Goal: Information Seeking & Learning: Learn about a topic

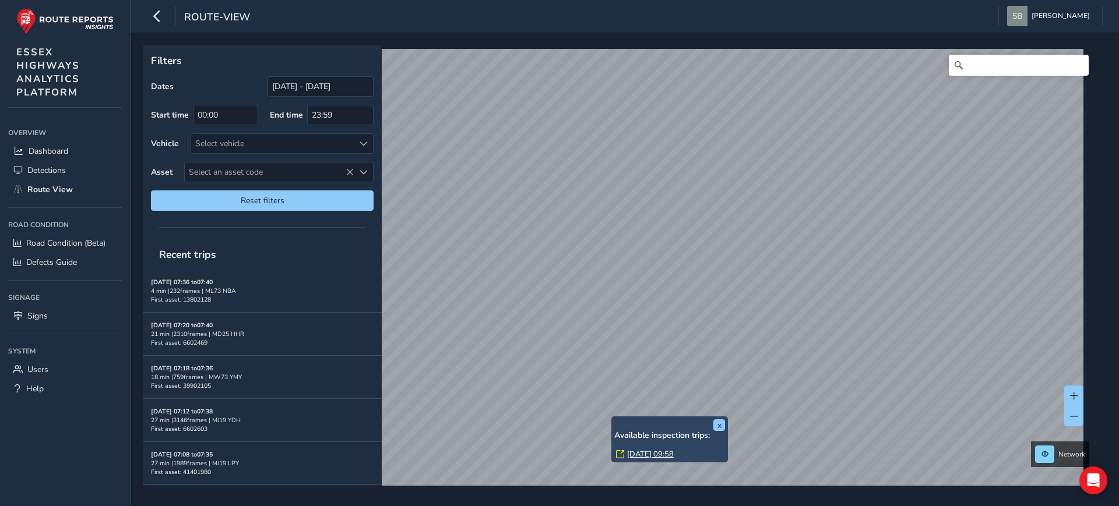
click at [611, 417] on div "x Available inspection trips: [DATE] 09:58" at bounding box center [669, 440] width 117 height 46
click at [665, 452] on link "[DATE] 09:58" at bounding box center [650, 454] width 47 height 10
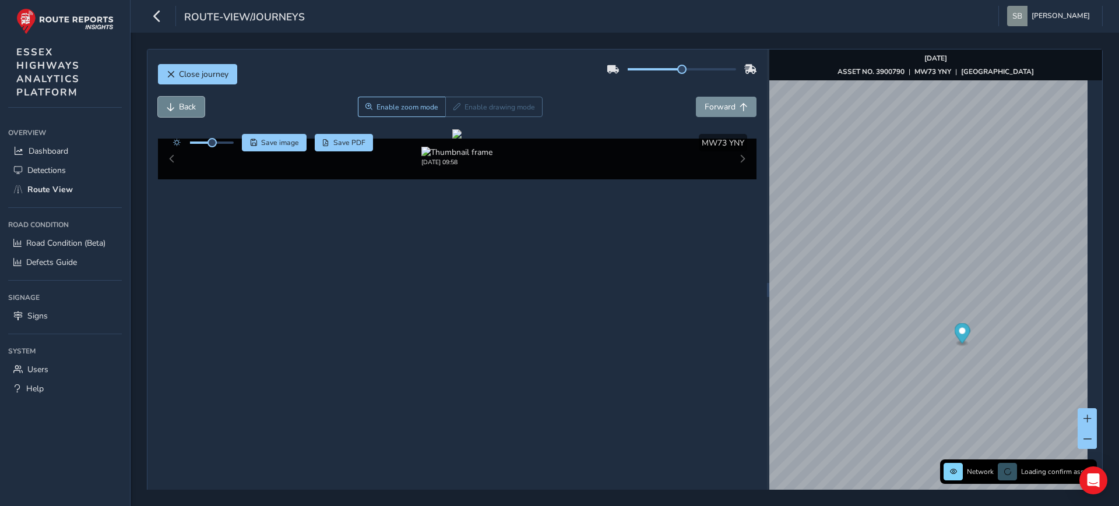
click at [186, 111] on span "Back" at bounding box center [187, 106] width 17 height 11
click at [205, 72] on span "Close journey" at bounding box center [204, 74] width 50 height 11
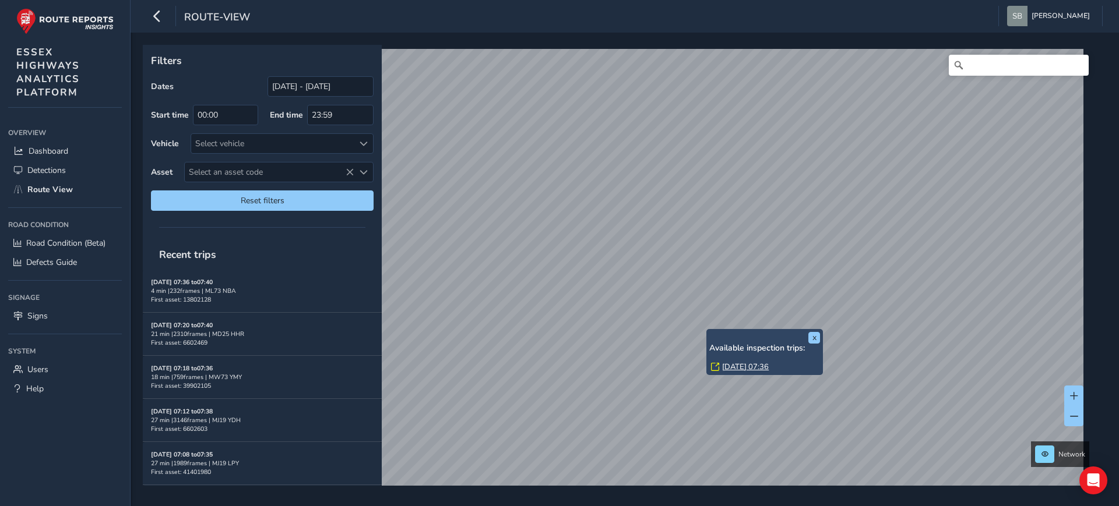
click at [744, 367] on link "[DATE] 07:36" at bounding box center [745, 367] width 47 height 10
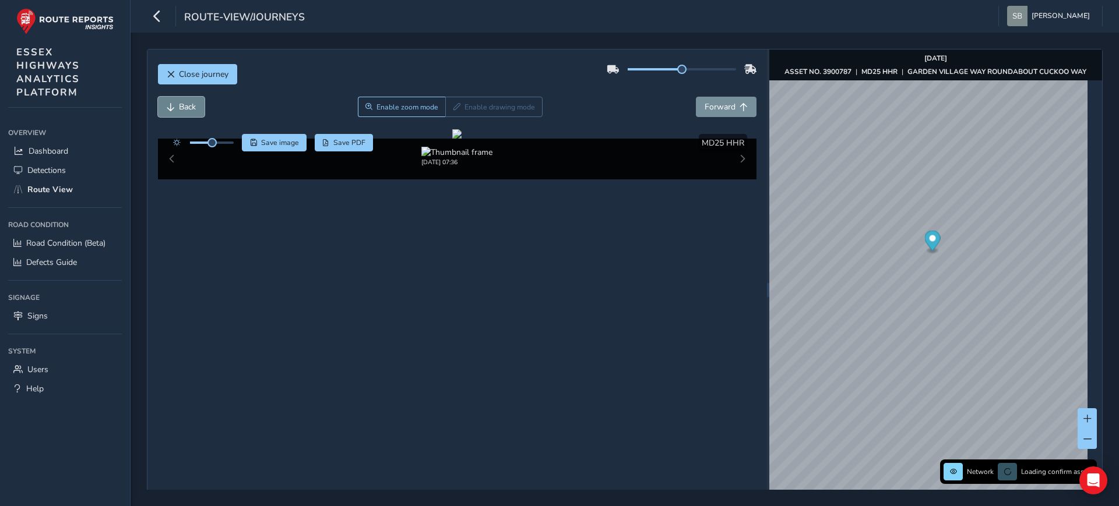
click at [188, 110] on span "Back" at bounding box center [187, 106] width 17 height 11
click at [724, 107] on span "Forward" at bounding box center [719, 106] width 31 height 11
click at [177, 107] on button "Back" at bounding box center [181, 107] width 47 height 20
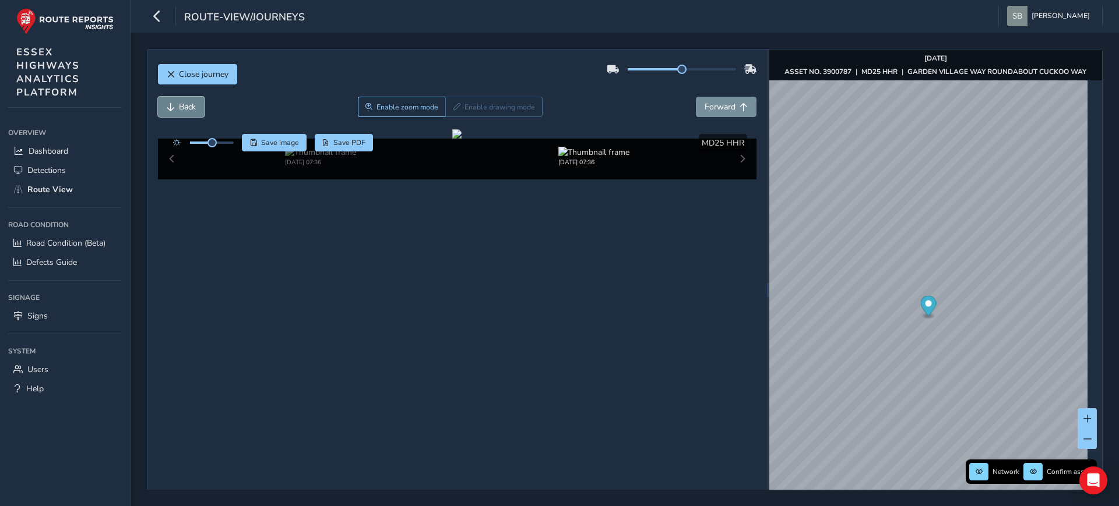
click at [177, 107] on button "Back" at bounding box center [181, 107] width 47 height 20
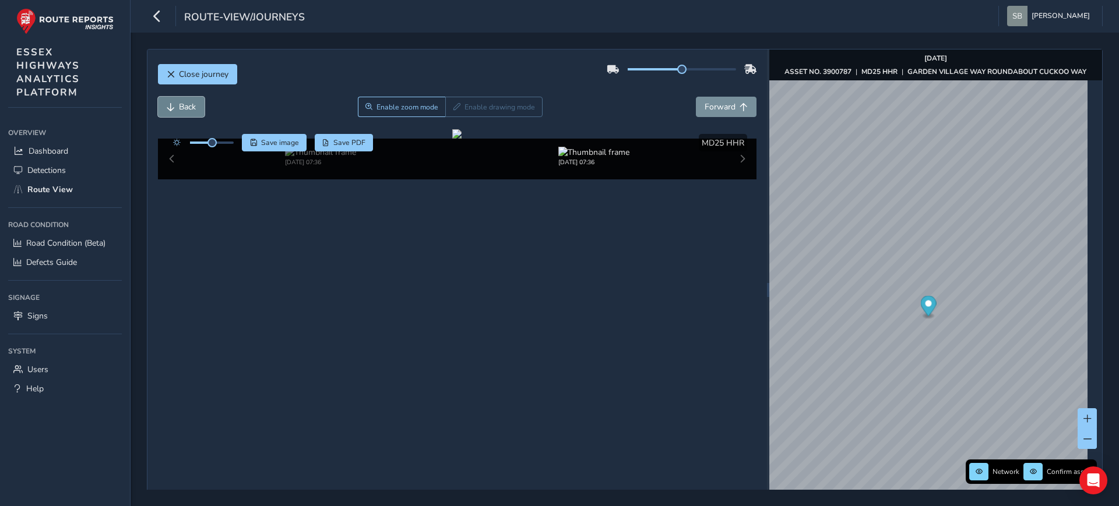
click at [177, 107] on button "Back" at bounding box center [181, 107] width 47 height 20
click at [710, 110] on span "Forward" at bounding box center [719, 106] width 31 height 11
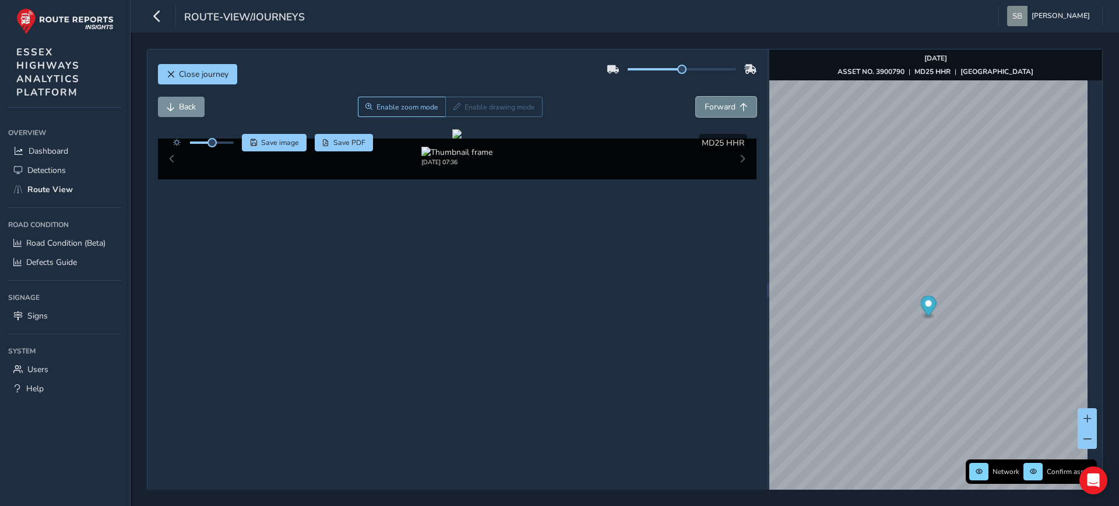
click at [710, 110] on span "Forward" at bounding box center [719, 106] width 31 height 11
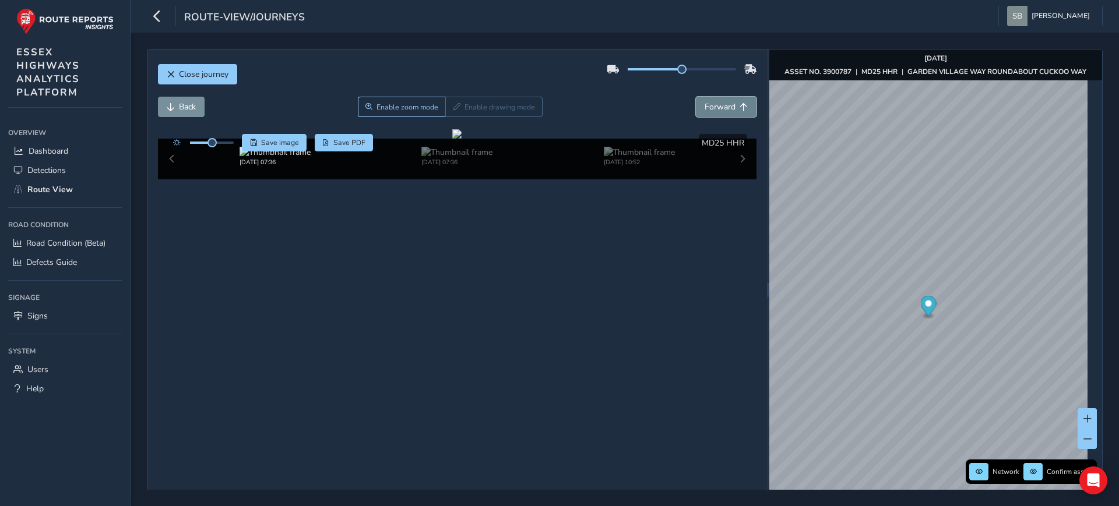
click at [710, 110] on span "Forward" at bounding box center [719, 106] width 31 height 11
click at [710, 109] on span "Forward" at bounding box center [719, 106] width 31 height 11
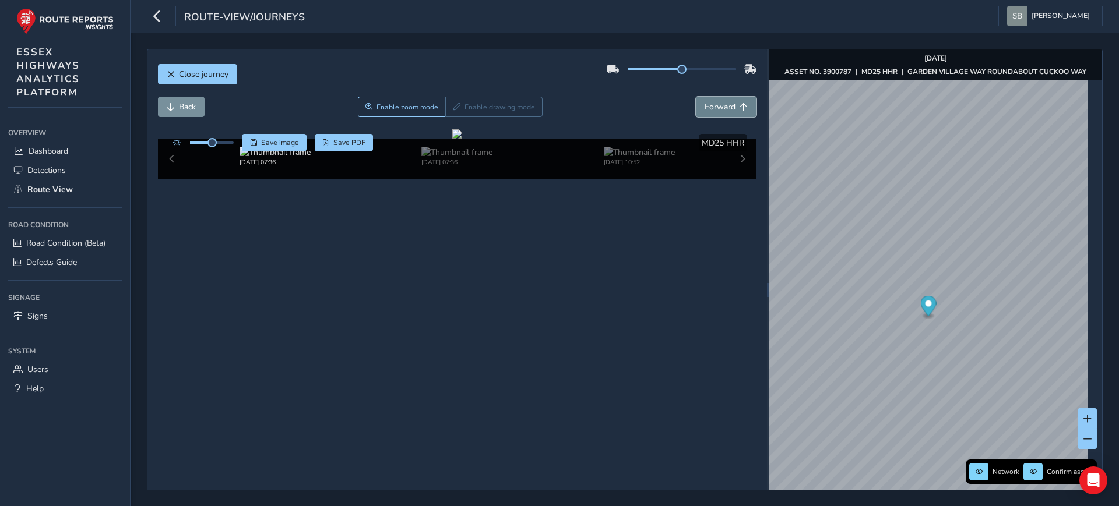
click at [710, 109] on span "Forward" at bounding box center [719, 106] width 31 height 11
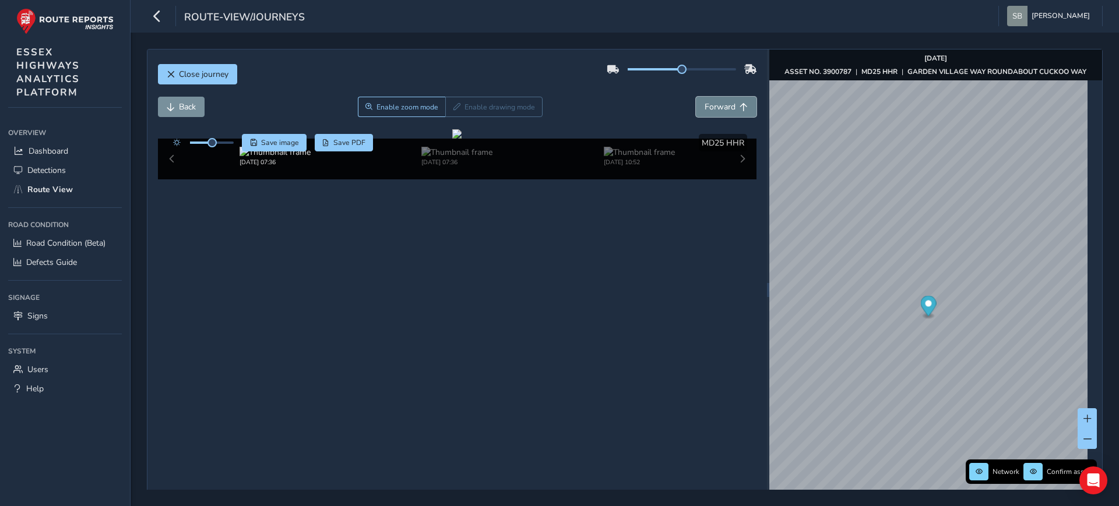
click at [710, 109] on span "Forward" at bounding box center [719, 106] width 31 height 11
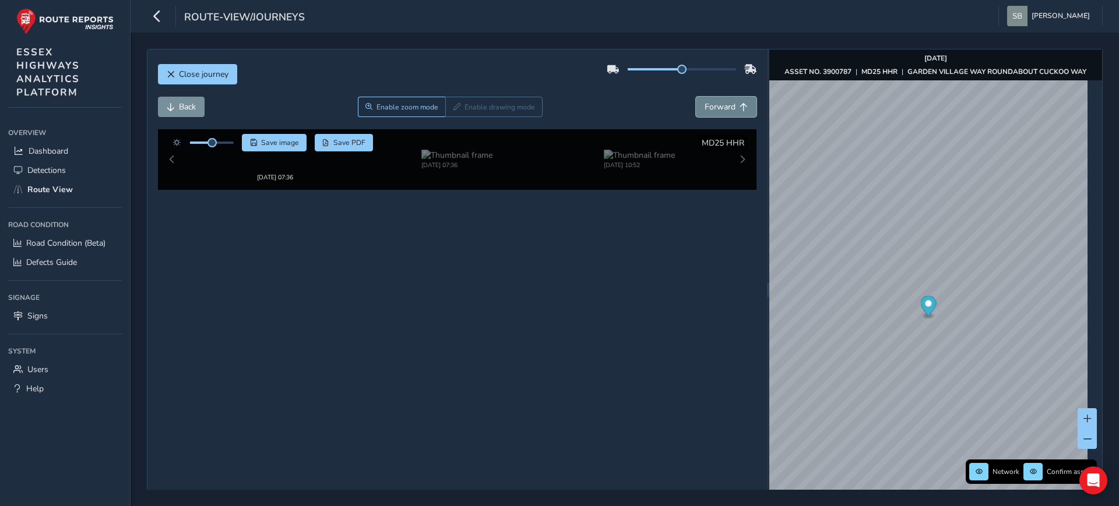
click at [710, 109] on span "Forward" at bounding box center [719, 106] width 31 height 11
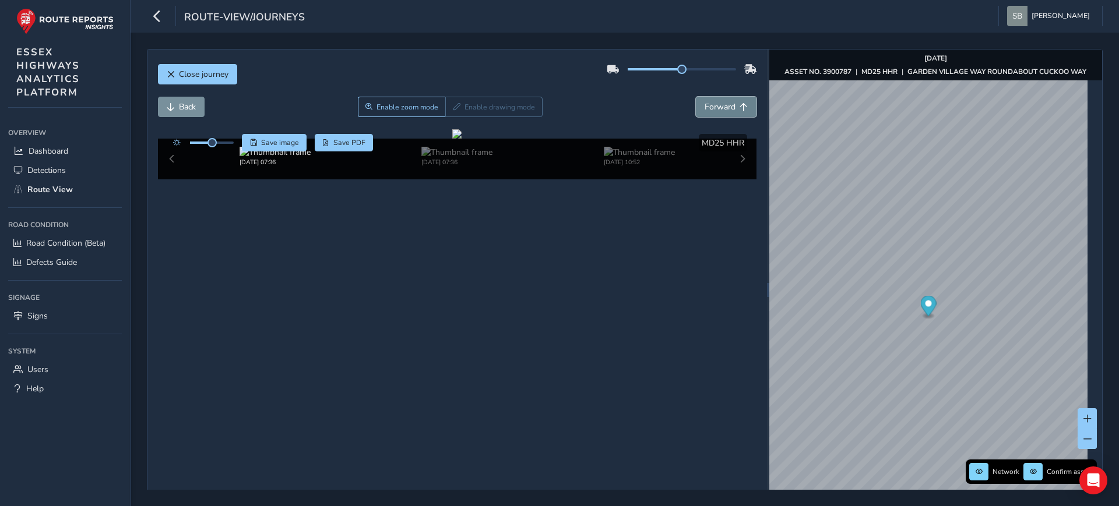
click at [710, 109] on span "Forward" at bounding box center [719, 106] width 31 height 11
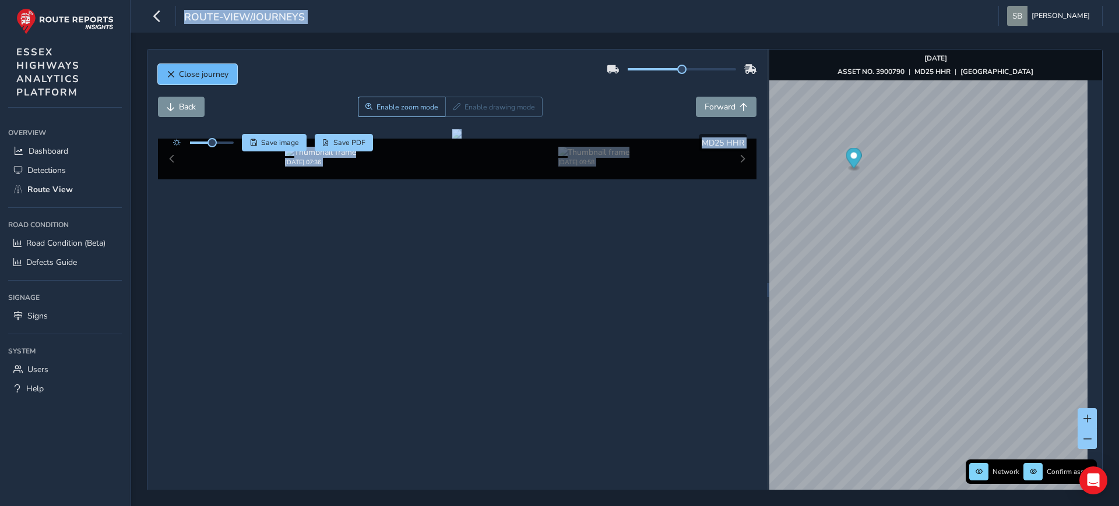
click at [205, 76] on span "Close journey" at bounding box center [204, 74] width 50 height 11
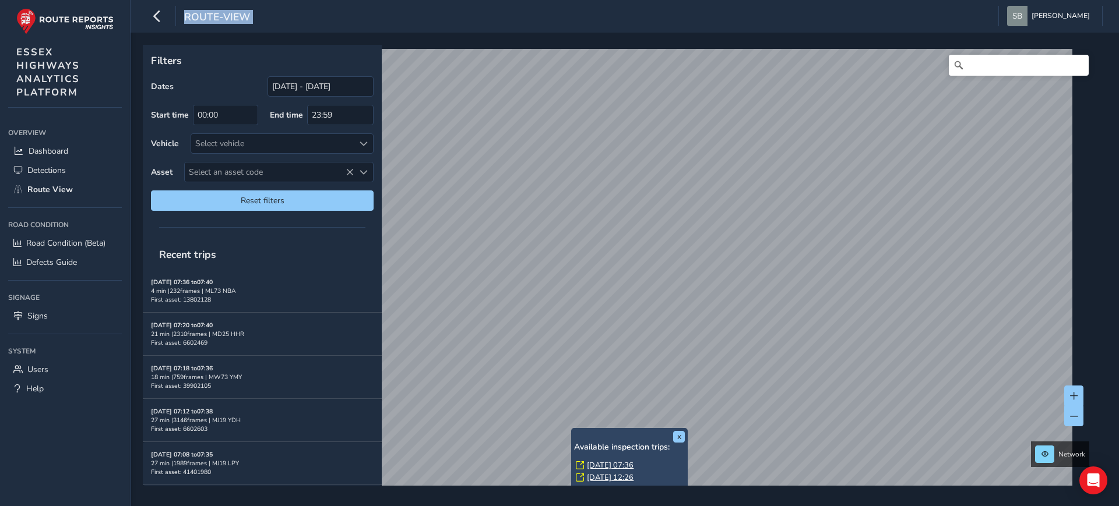
click at [598, 464] on link "[DATE] 07:36" at bounding box center [610, 465] width 47 height 10
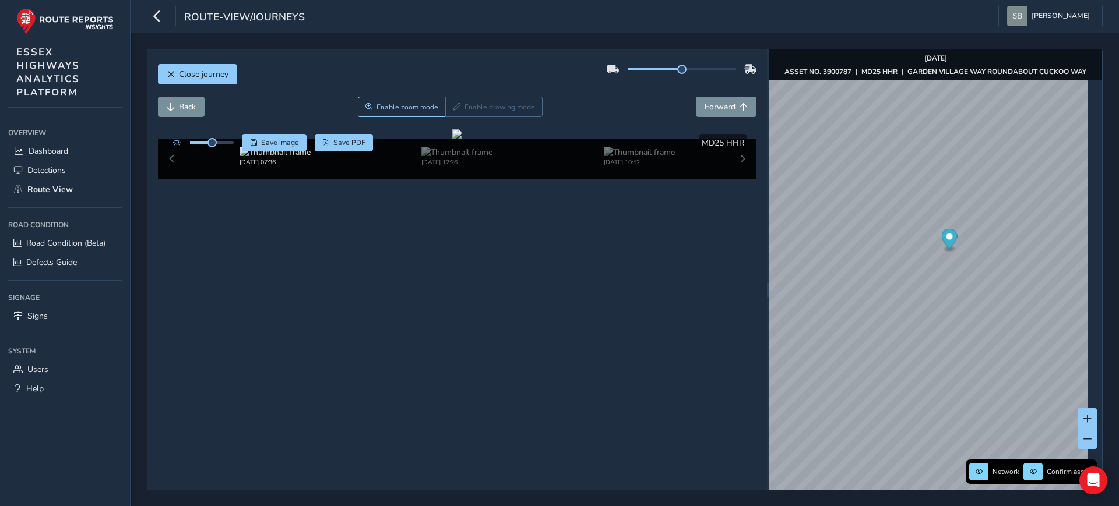
click at [398, 68] on div "Close journey" at bounding box center [457, 78] width 599 height 37
click at [186, 106] on span "Back" at bounding box center [187, 106] width 17 height 11
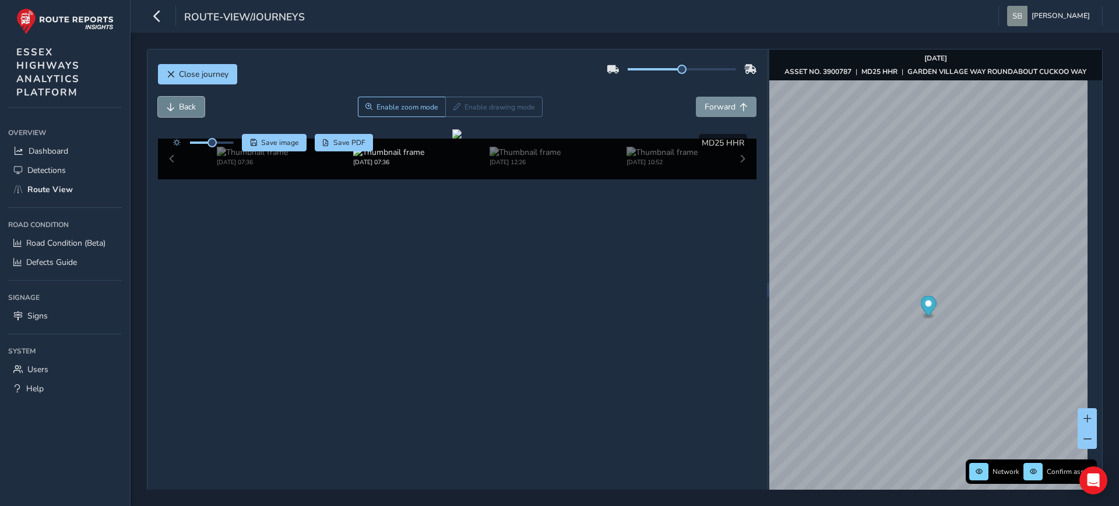
click at [186, 106] on span "Back" at bounding box center [187, 106] width 17 height 11
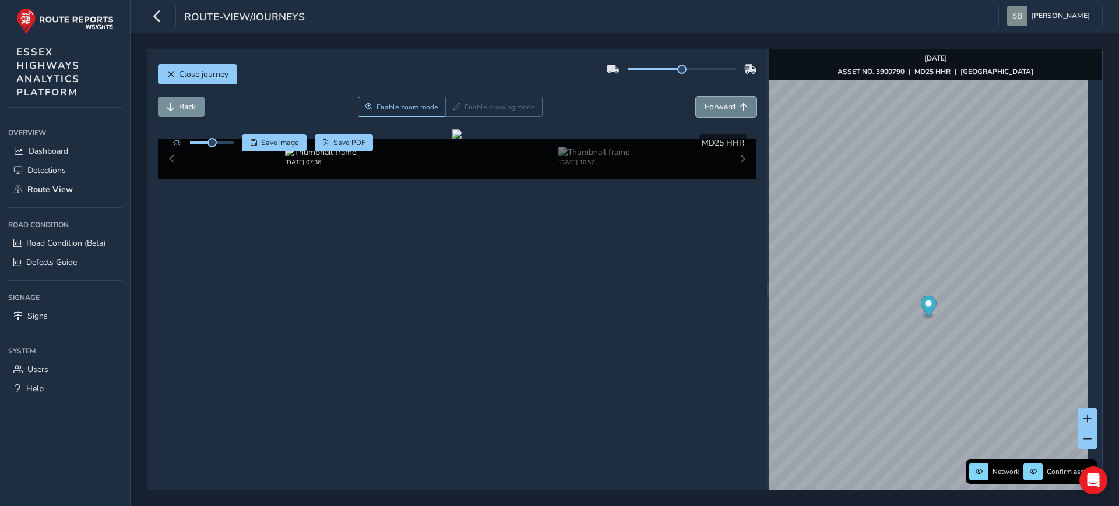
click at [724, 102] on span "Forward" at bounding box center [719, 106] width 31 height 11
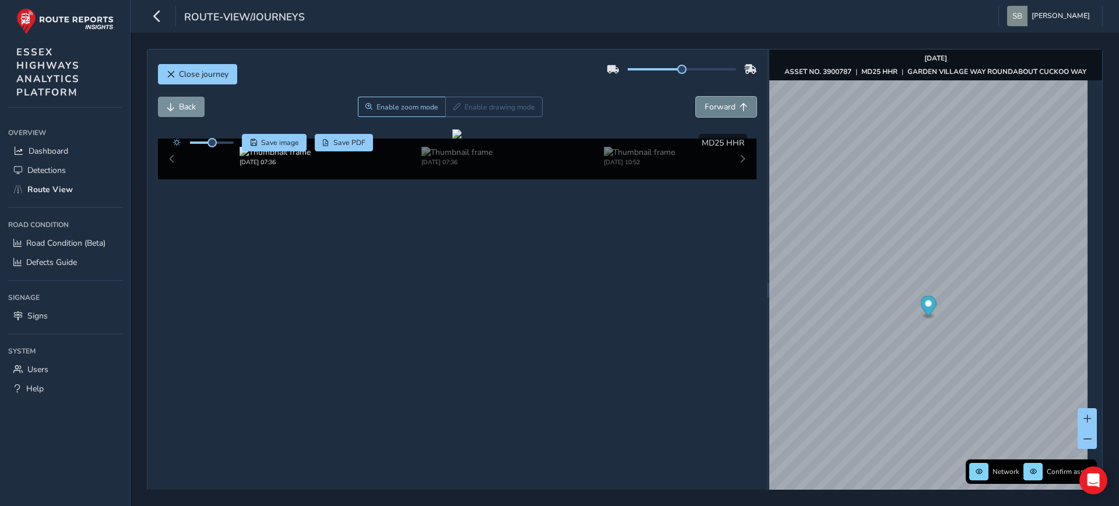
click at [724, 102] on span "Forward" at bounding box center [719, 106] width 31 height 11
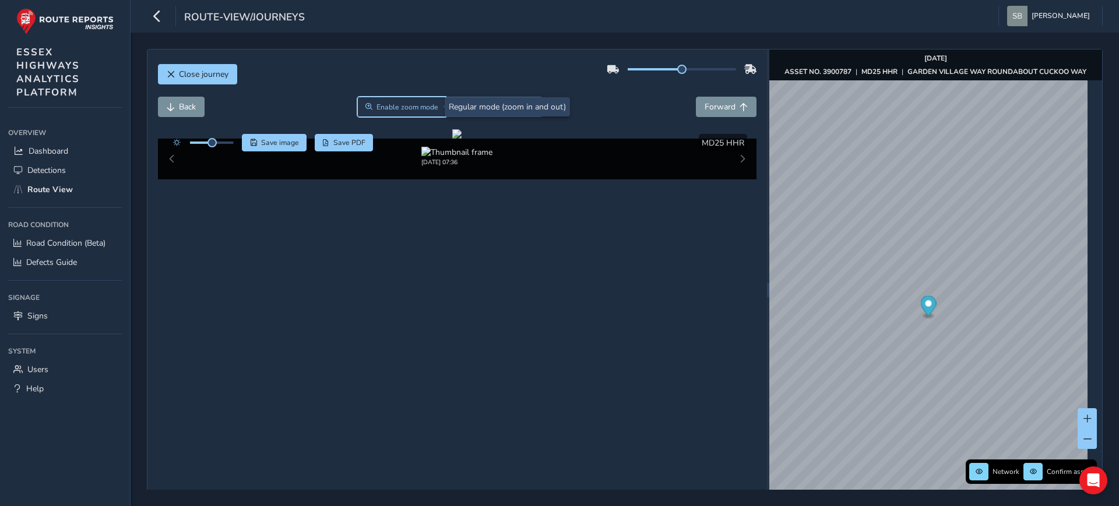
click at [389, 109] on span "Enable zoom mode" at bounding box center [407, 107] width 62 height 9
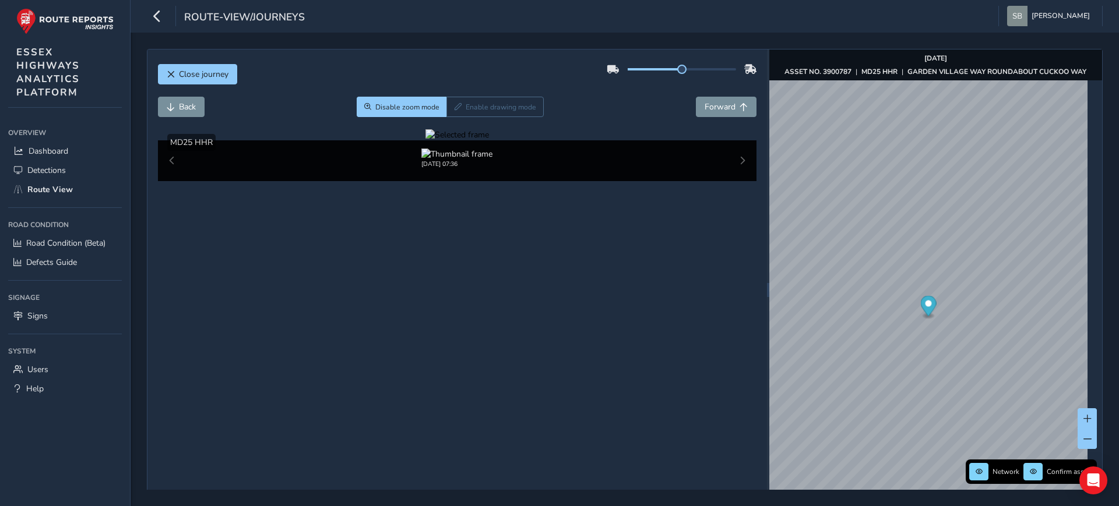
click at [489, 140] on div at bounding box center [457, 134] width 64 height 11
click at [192, 100] on button "Back" at bounding box center [181, 107] width 47 height 20
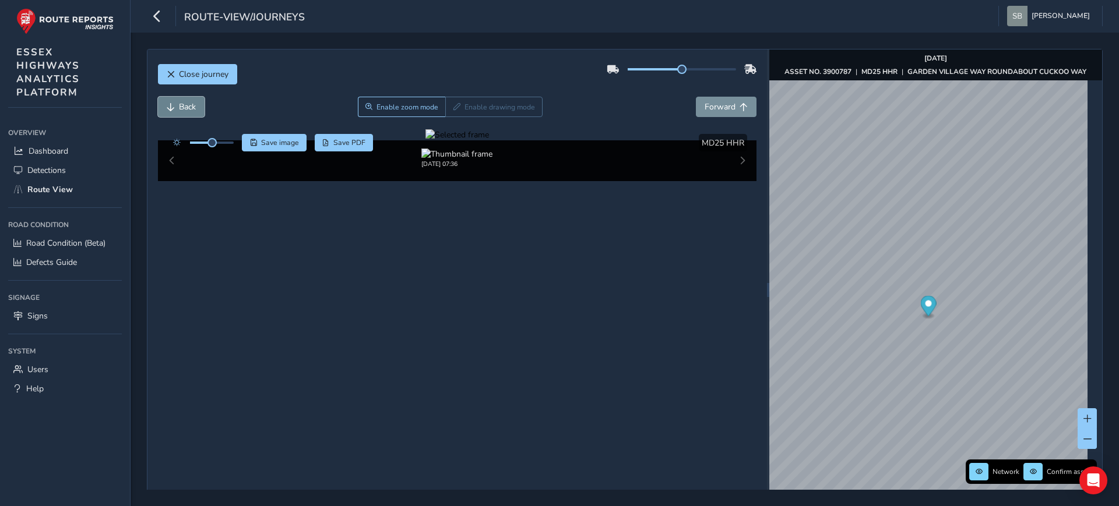
click at [183, 110] on span "Back" at bounding box center [187, 106] width 17 height 11
click at [425, 140] on div at bounding box center [457, 134] width 64 height 11
click at [183, 80] on button "Close journey" at bounding box center [197, 74] width 79 height 20
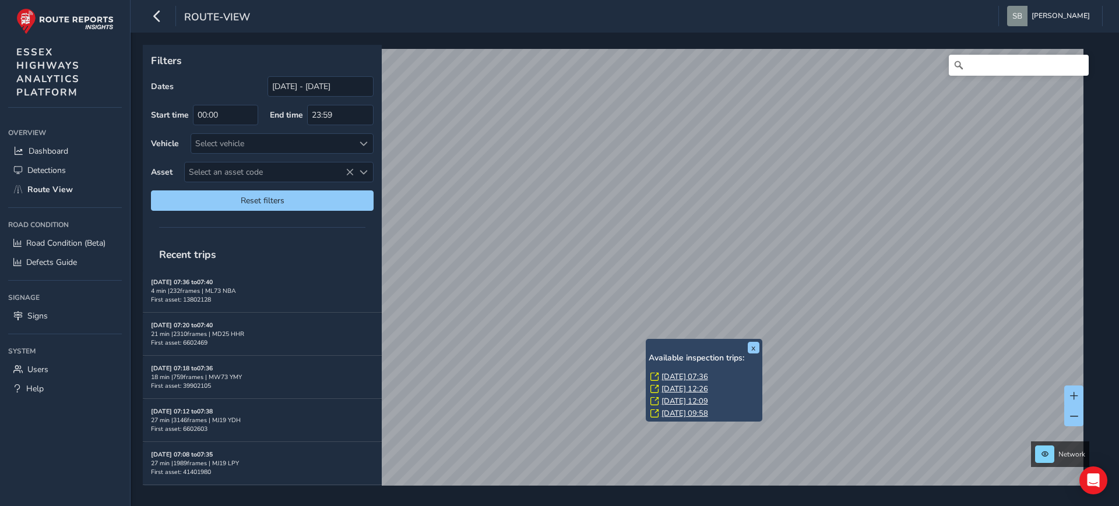
click at [686, 376] on link "[DATE] 07:36" at bounding box center [684, 377] width 47 height 10
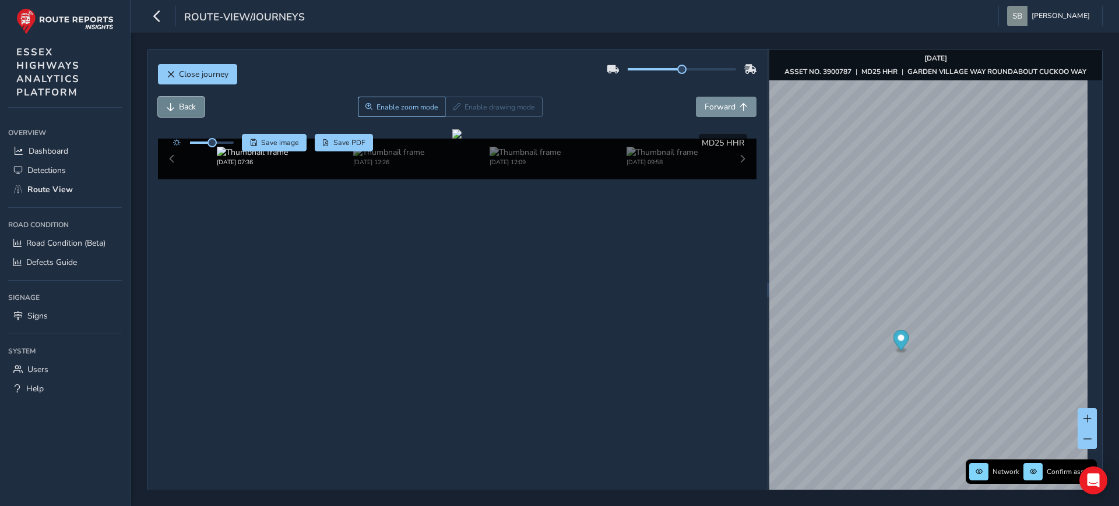
click at [188, 108] on span "Back" at bounding box center [187, 106] width 17 height 11
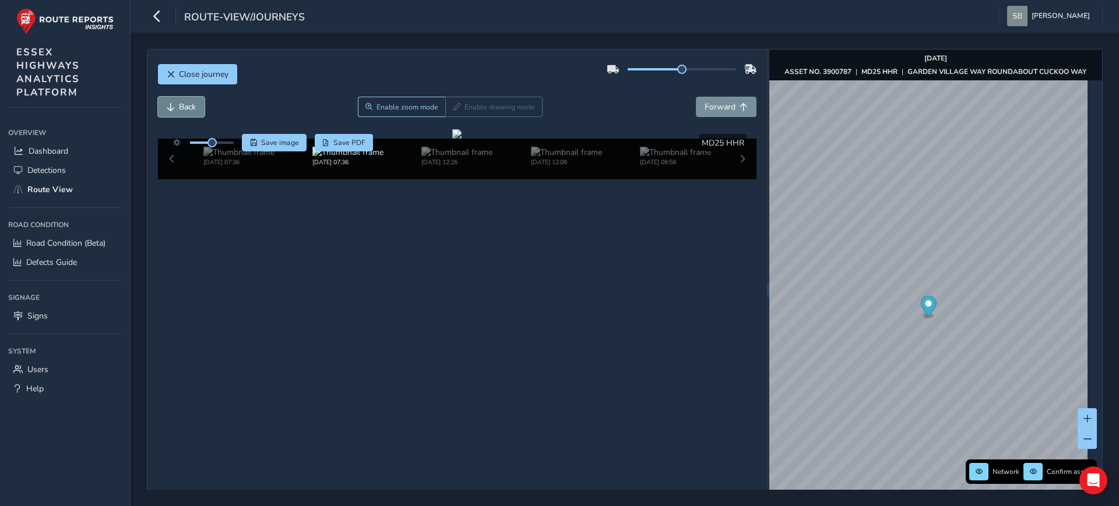
click at [188, 108] on span "Back" at bounding box center [187, 106] width 17 height 11
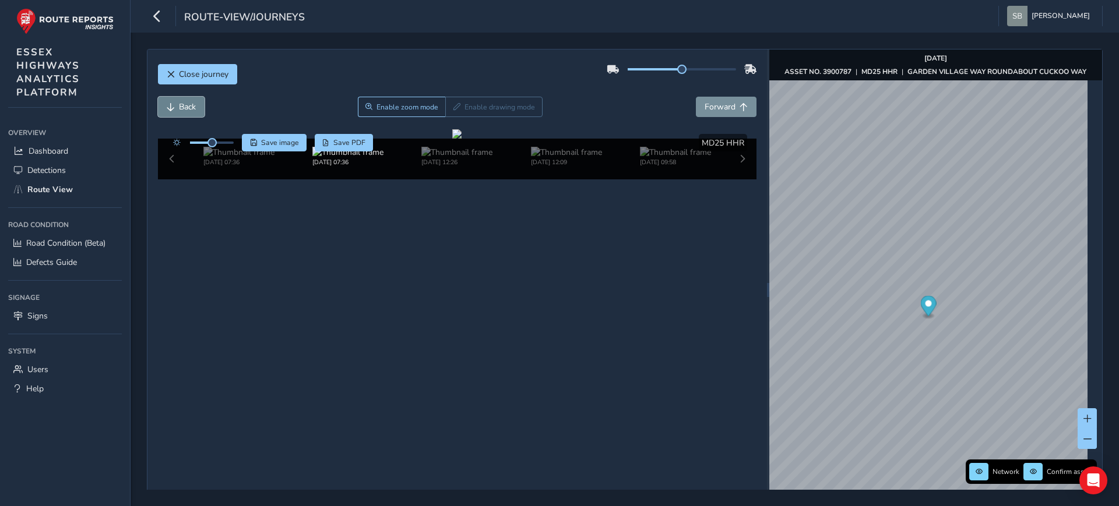
click at [188, 108] on span "Back" at bounding box center [187, 106] width 17 height 11
click at [220, 76] on span "Close journey" at bounding box center [204, 74] width 50 height 11
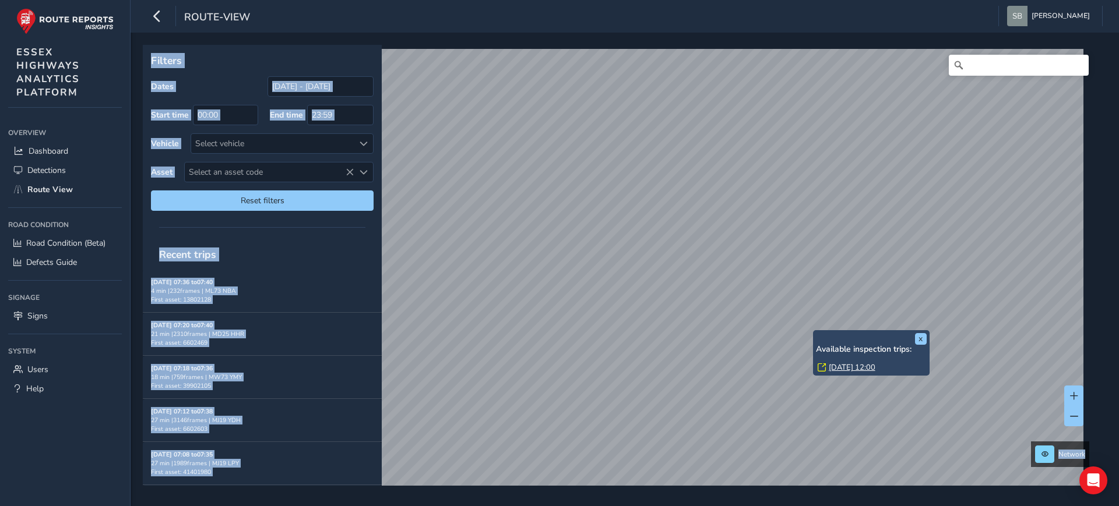
click at [891, 336] on div "x Available inspection trips: [DATE] 12:00" at bounding box center [871, 353] width 111 height 40
